Goal: Check status: Check status

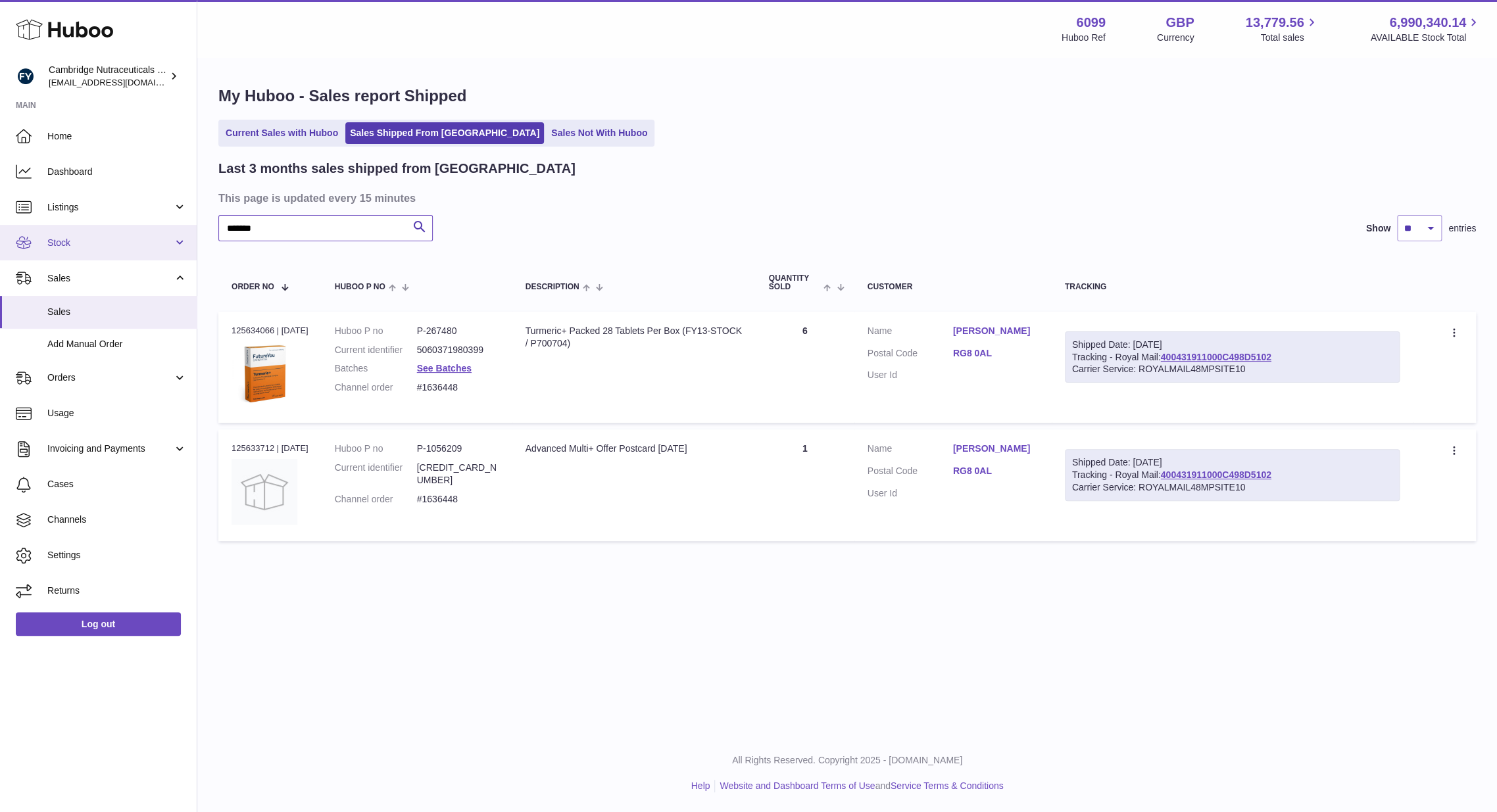
drag, startPoint x: 268, startPoint y: 228, endPoint x: 190, endPoint y: 231, distance: 78.1
click at [190, 231] on div "Huboo Cambridge Nutraceuticals Ltd [EMAIL_ADDRESS][DOMAIN_NAME] Main Home Dashb…" at bounding box center [748, 406] width 1497 height 812
paste input "*"
type input "********"
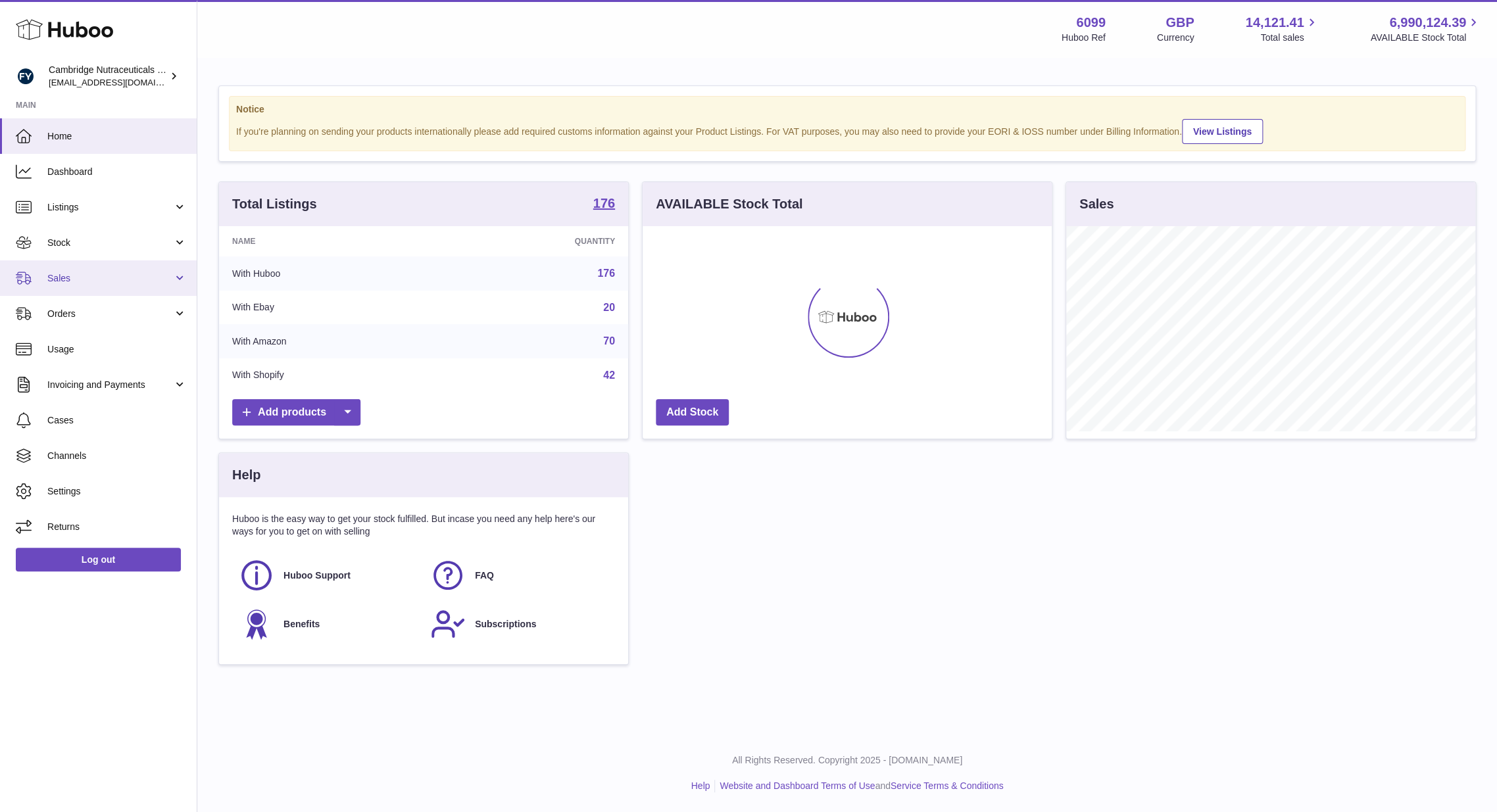
scroll to position [205, 409]
click at [75, 288] on link "Sales" at bounding box center [98, 278] width 196 height 36
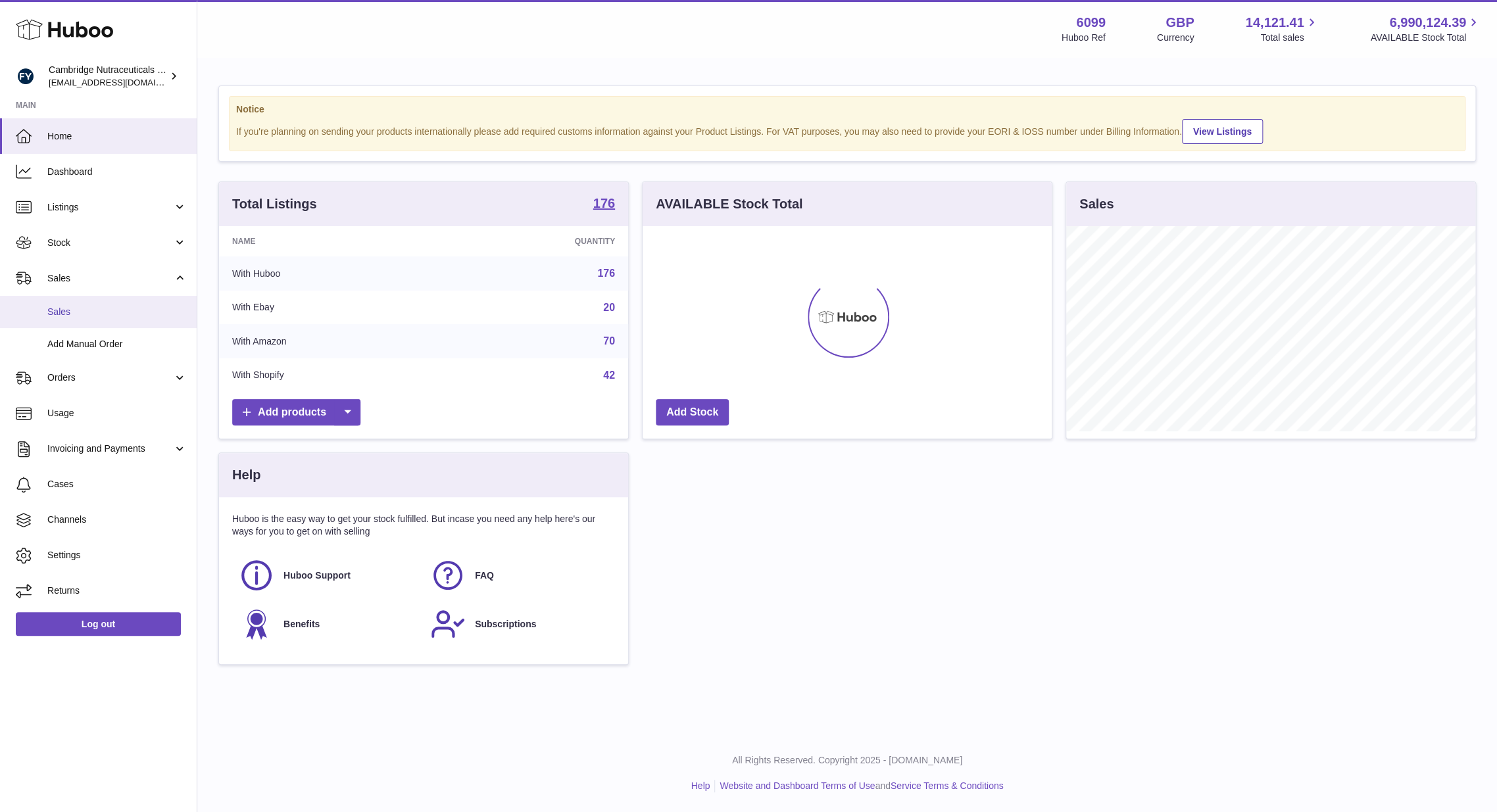
click at [72, 314] on span "Sales" at bounding box center [117, 311] width 140 height 13
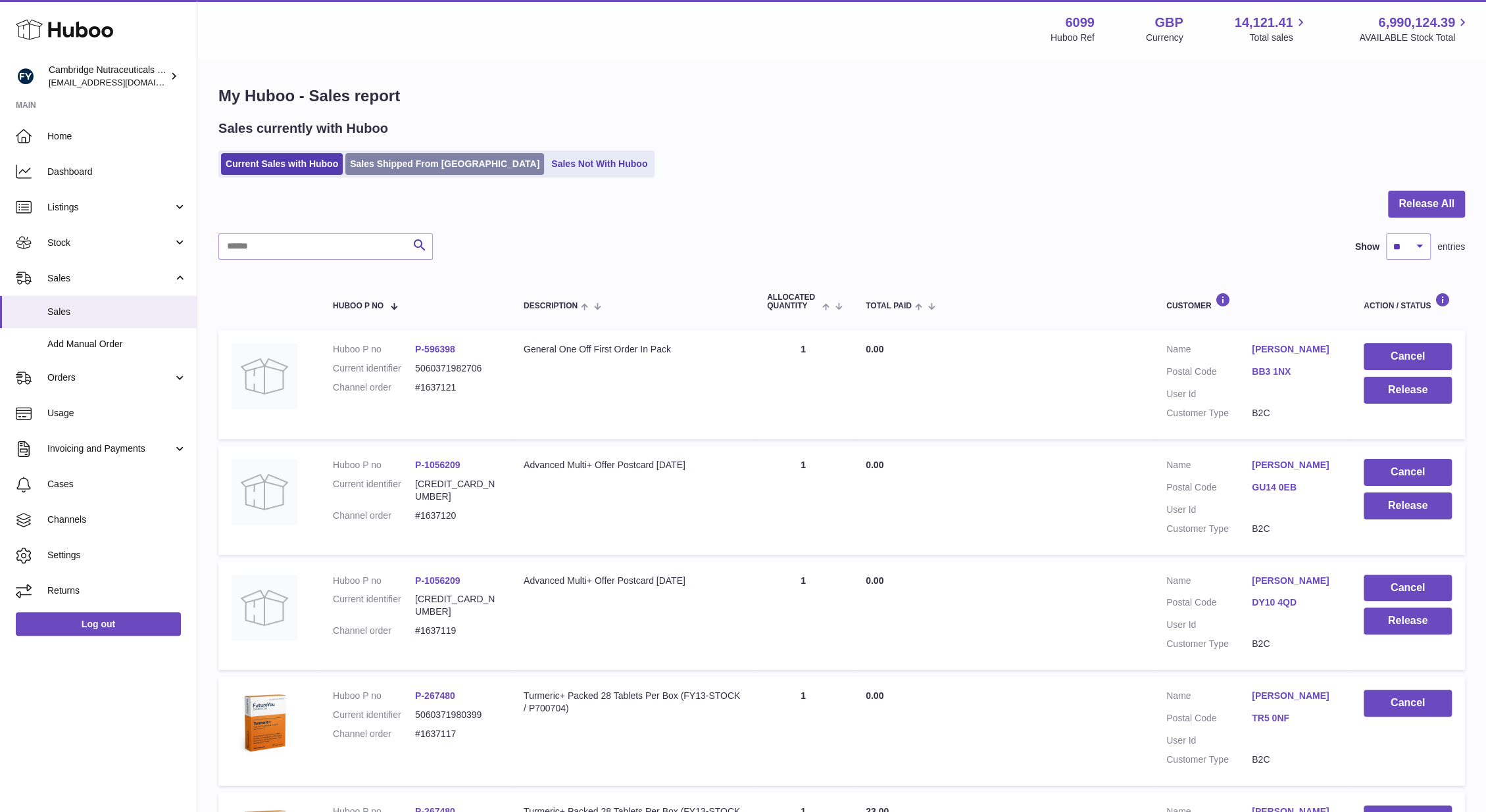
click at [416, 160] on link "Sales Shipped From [GEOGRAPHIC_DATA]" at bounding box center [444, 164] width 199 height 22
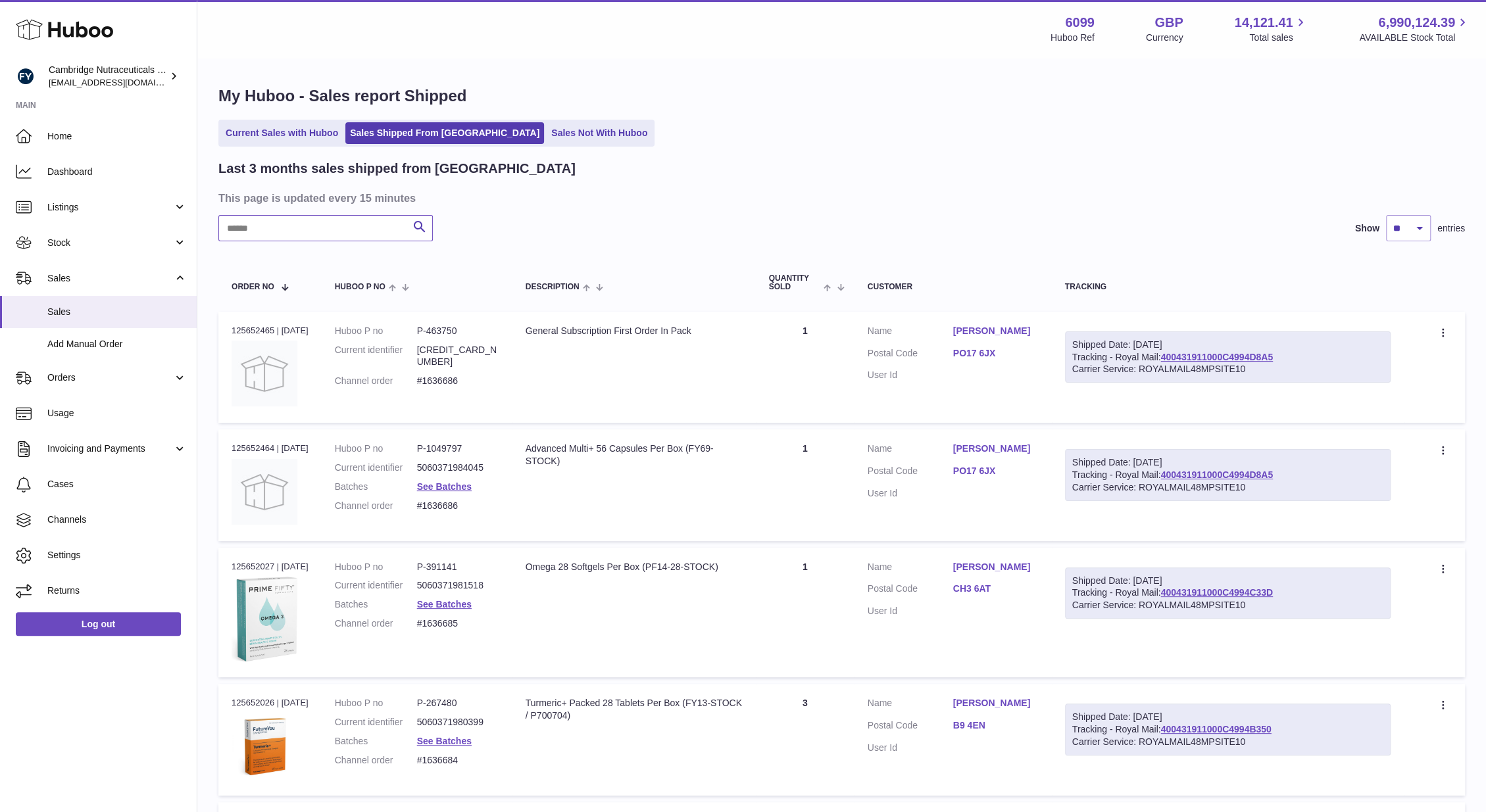
click at [291, 228] on input "text" at bounding box center [325, 228] width 214 height 26
paste input "********"
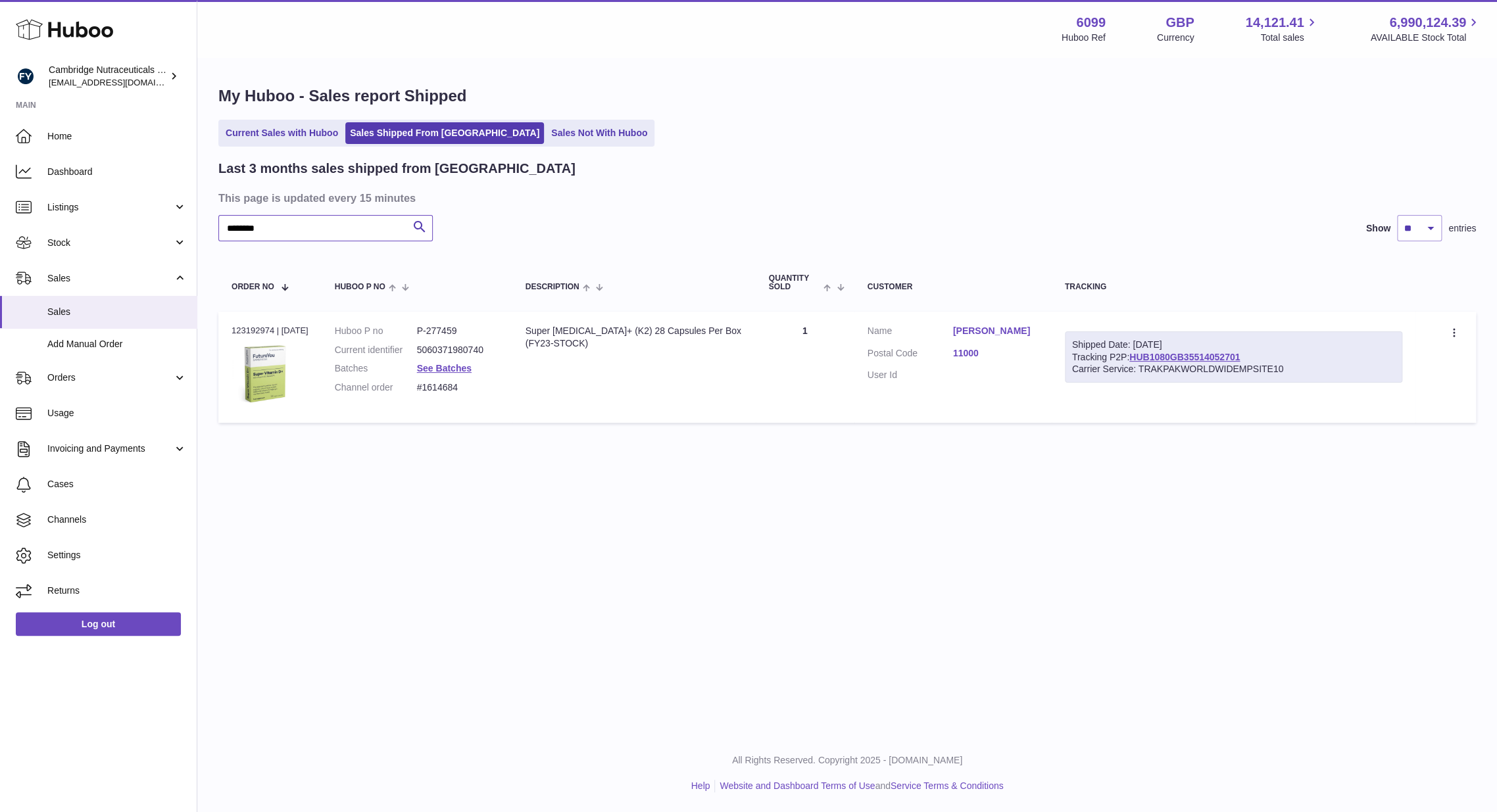
type input "********"
click at [1168, 361] on link "HUB1080GB35514052701" at bounding box center [1184, 357] width 111 height 10
drag, startPoint x: 1249, startPoint y: 348, endPoint x: 1247, endPoint y: 360, distance: 12.2
click at [1247, 360] on div "Shipped Date: 21st Aug 2025 Tracking P2P: HUB1080GB35514052701 Carrier Service:…" at bounding box center [1233, 357] width 338 height 52
drag, startPoint x: 1285, startPoint y: 369, endPoint x: 1262, endPoint y: 359, distance: 25.1
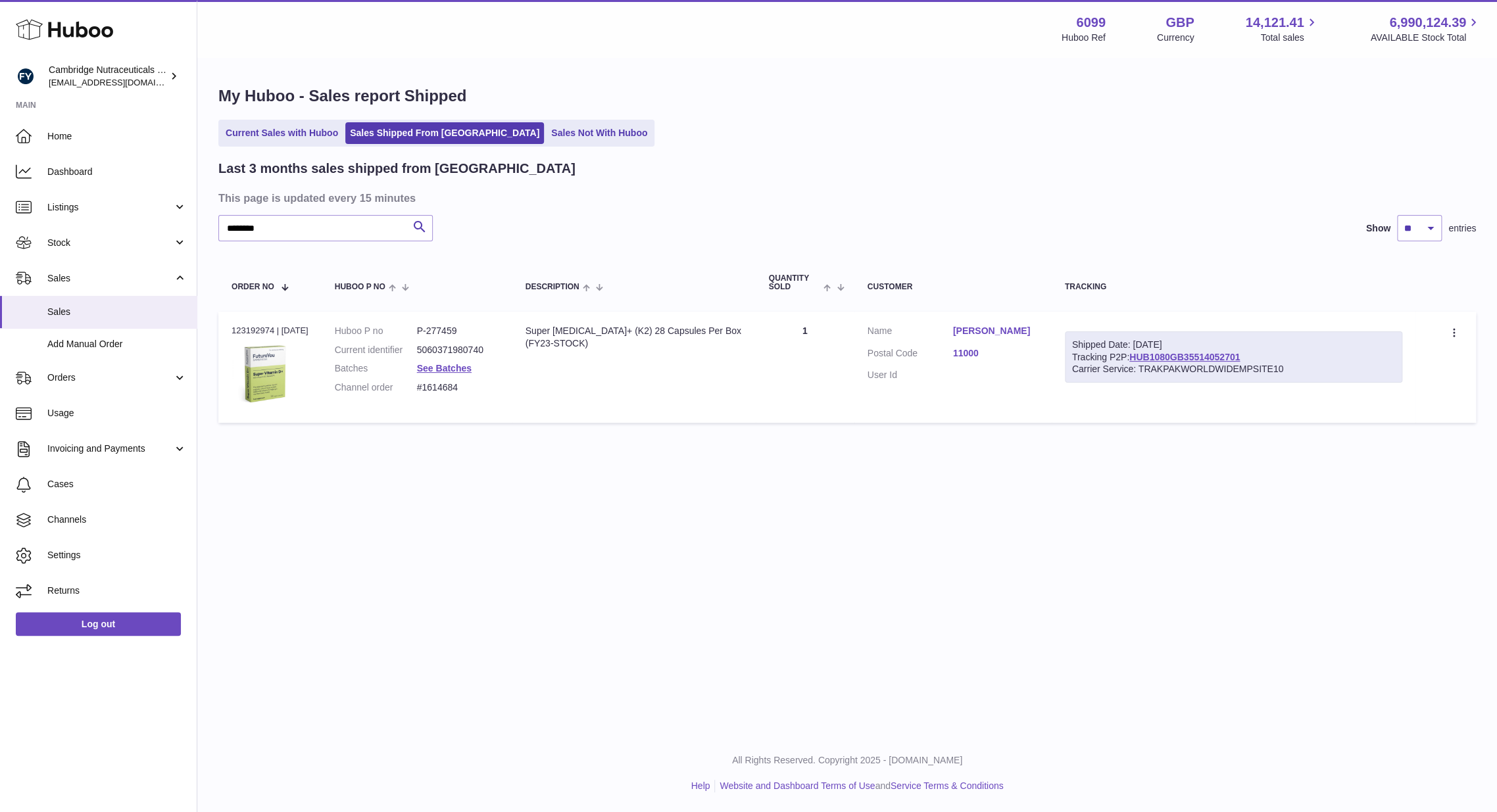
click at [1280, 369] on div "Carrier Service: TRAKPAKWORLDWIDEMPSITE10" at bounding box center [1234, 369] width 323 height 13
drag, startPoint x: 1252, startPoint y: 356, endPoint x: 1139, endPoint y: 356, distance: 113.0
click at [1139, 356] on div "Shipped Date: 21st Aug 2025 Tracking P2P: HUB1080GB35514052701 Carrier Service:…" at bounding box center [1233, 357] width 338 height 52
copy link "HUB1080GB35514052701"
click at [1153, 436] on div "My Huboo - Sales report Shipped Current Sales with Huboo Sales Shipped From Hub…" at bounding box center [847, 257] width 1300 height 397
